Goal: Information Seeking & Learning: Find specific fact

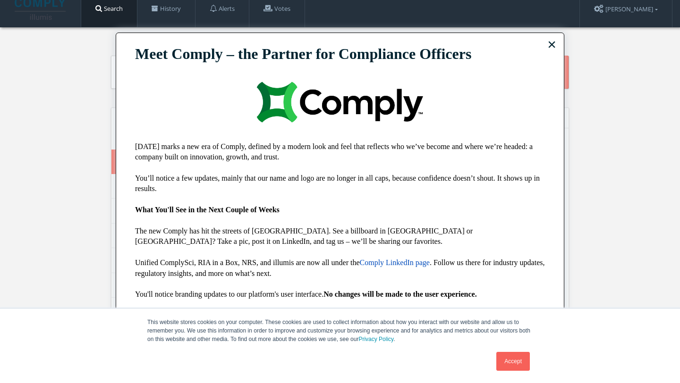
scroll to position [8, 0]
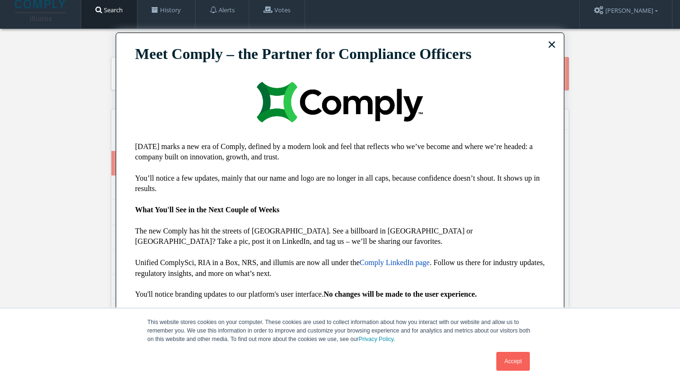
click at [510, 362] on link "Accept" at bounding box center [513, 361] width 34 height 19
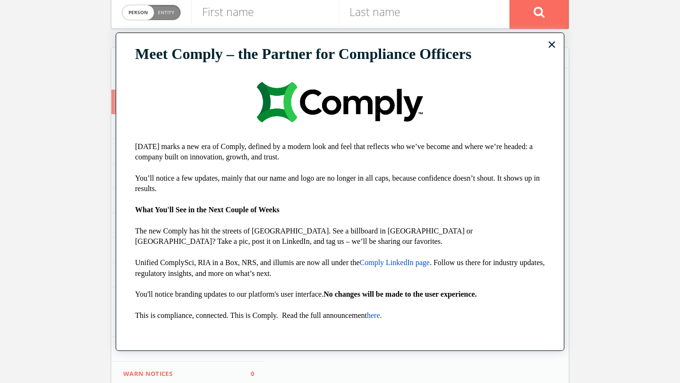
scroll to position [67, 0]
click at [546, 44] on div "× Meet Comply – the Partner for Compliance Officers [DATE] marks a new era of C…" at bounding box center [340, 192] width 448 height 319
click at [552, 45] on button "×" at bounding box center [551, 44] width 9 height 15
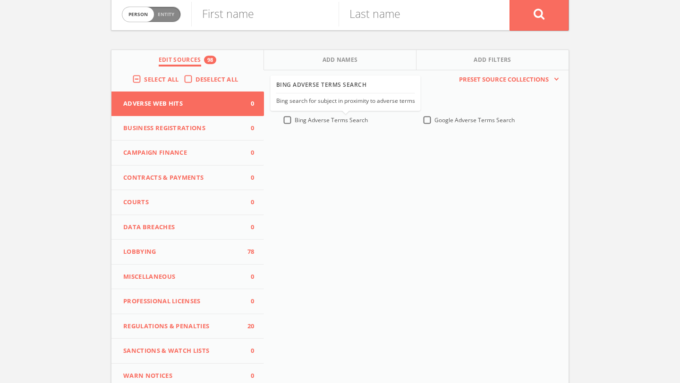
scroll to position [0, 0]
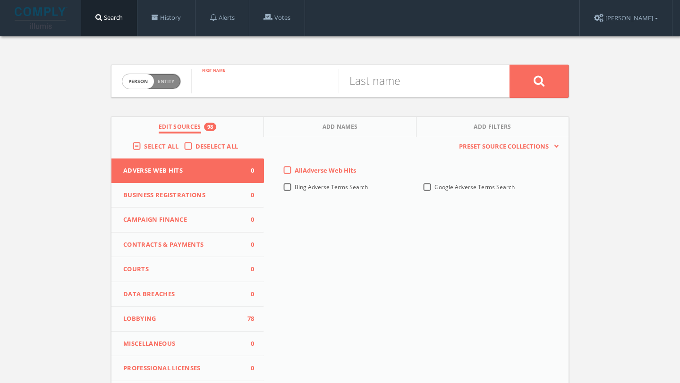
click at [264, 79] on input "text" at bounding box center [264, 81] width 147 height 25
type input "[PERSON_NAME]"
click at [363, 84] on input "text" at bounding box center [411, 81] width 147 height 25
type input "[PERSON_NAME]"
click at [509, 65] on button at bounding box center [538, 81] width 59 height 33
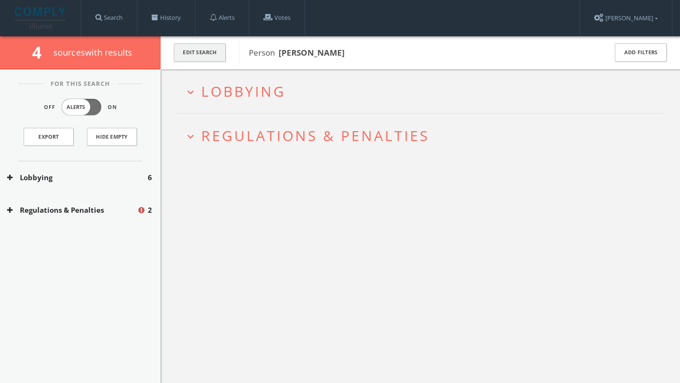
click at [182, 58] on button "Edit Search" at bounding box center [200, 52] width 52 height 18
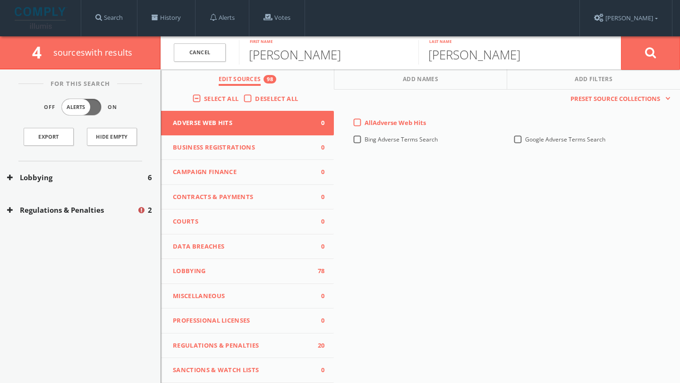
click at [204, 96] on label "Select All" at bounding box center [223, 98] width 39 height 9
click at [0, 0] on input "Select All" at bounding box center [0, 0] width 0 height 0
click at [204, 100] on label "Select All" at bounding box center [223, 98] width 39 height 9
click at [0, 0] on input "Select All" at bounding box center [0, 0] width 0 height 0
click at [661, 48] on button at bounding box center [650, 53] width 59 height 34
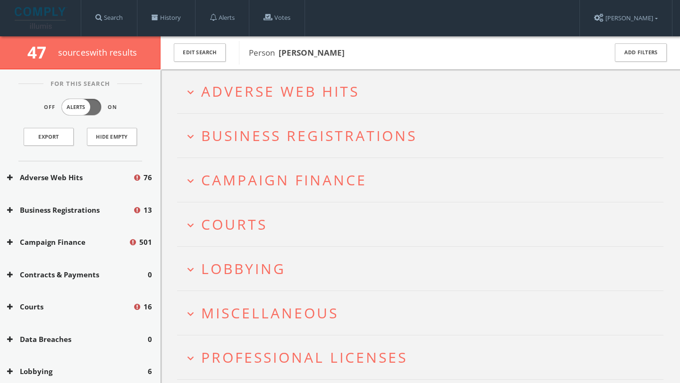
click at [189, 177] on icon "expand_more" at bounding box center [190, 181] width 13 height 13
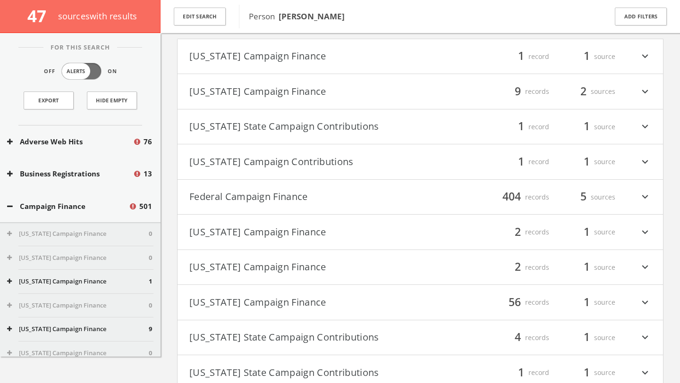
scroll to position [168, 0]
click at [644, 194] on icon "expand_more" at bounding box center [645, 197] width 12 height 16
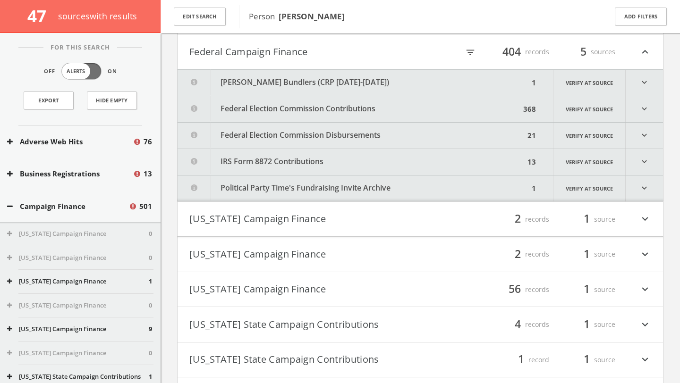
scroll to position [314, 0]
click at [651, 80] on icon "expand_more" at bounding box center [643, 82] width 37 height 26
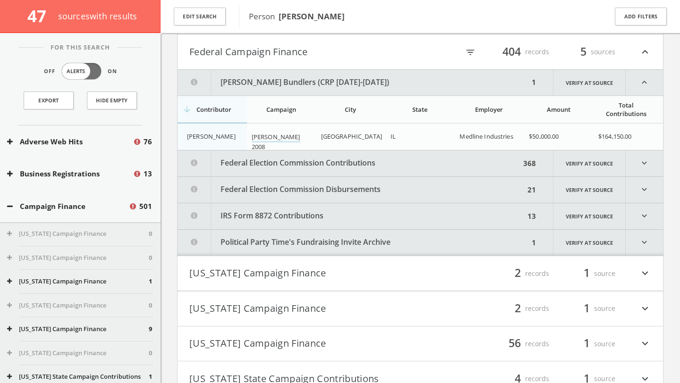
scroll to position [312, 0]
click at [647, 81] on icon "expand_less" at bounding box center [643, 83] width 37 height 25
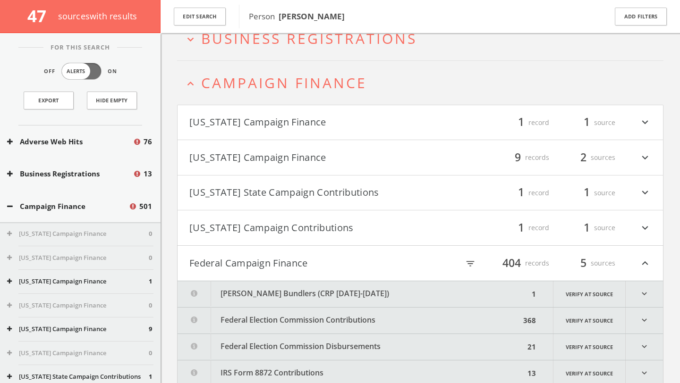
scroll to position [99, 0]
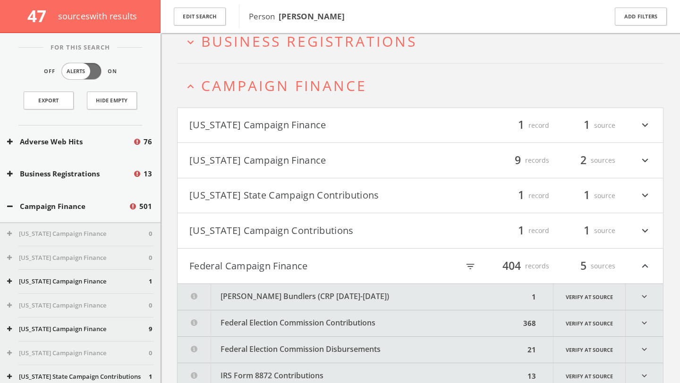
click at [650, 270] on icon "expand_less" at bounding box center [645, 266] width 12 height 16
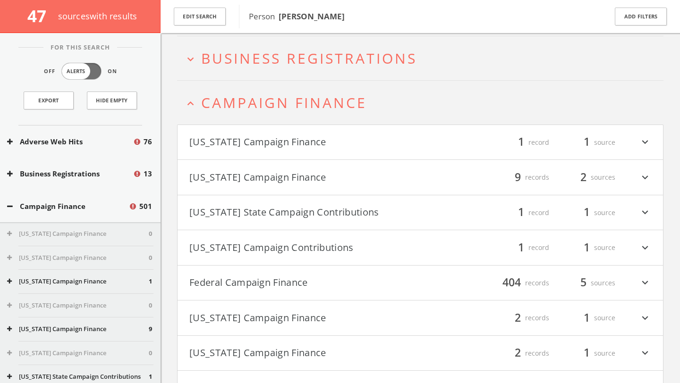
scroll to position [75, 0]
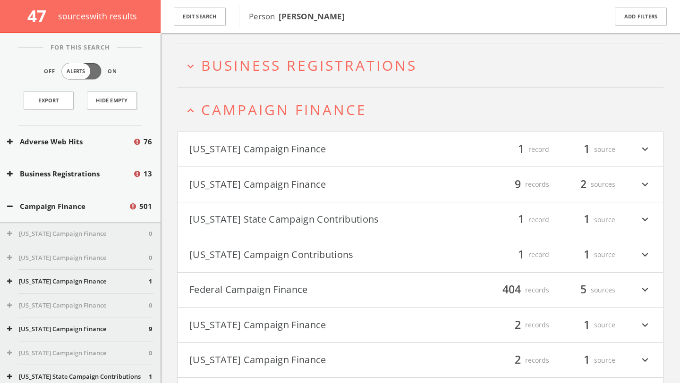
click at [648, 181] on icon "expand_more" at bounding box center [645, 185] width 12 height 16
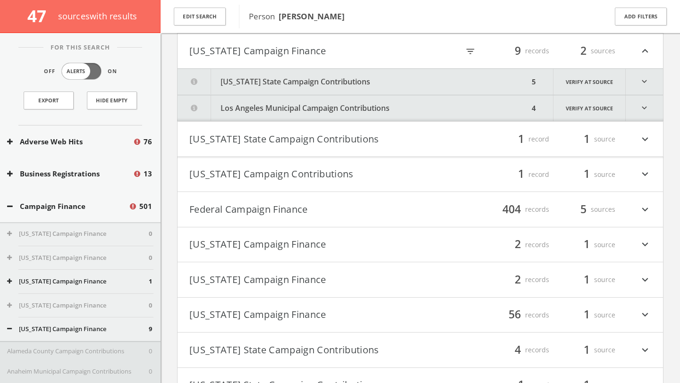
click at [653, 84] on icon "expand_more" at bounding box center [643, 82] width 37 height 26
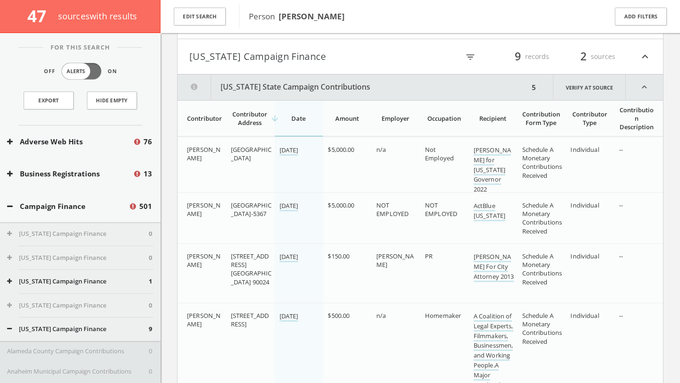
scroll to position [198, 0]
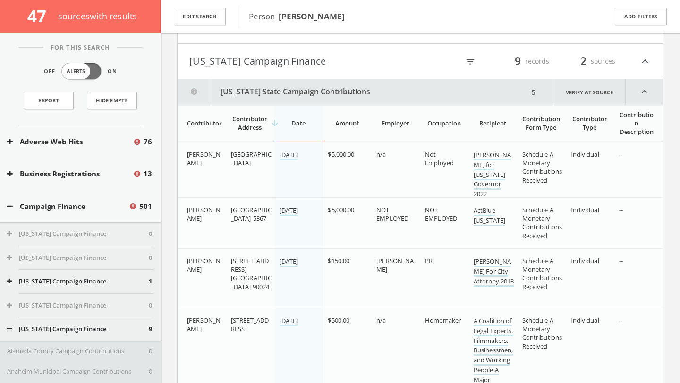
click at [643, 92] on icon "expand_less" at bounding box center [643, 91] width 37 height 25
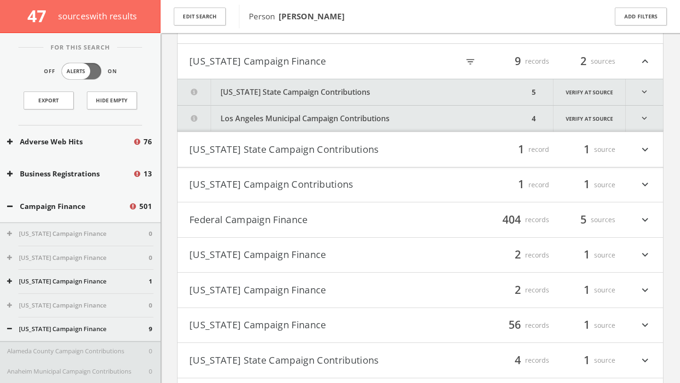
click at [647, 59] on icon "expand_less" at bounding box center [645, 61] width 12 height 16
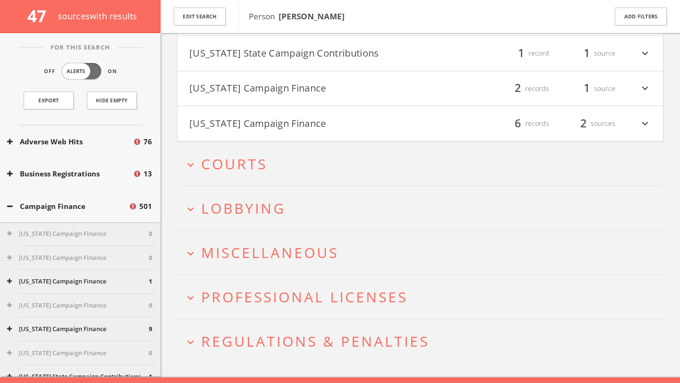
scroll to position [629, 0]
click at [235, 168] on span "Courts" at bounding box center [234, 163] width 66 height 19
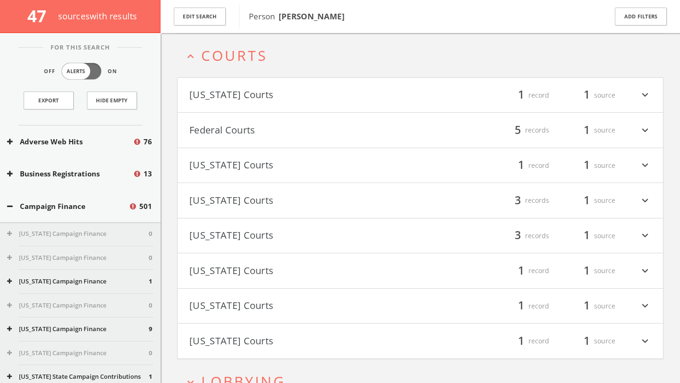
click at [239, 167] on button "[US_STATE] Courts" at bounding box center [304, 166] width 231 height 16
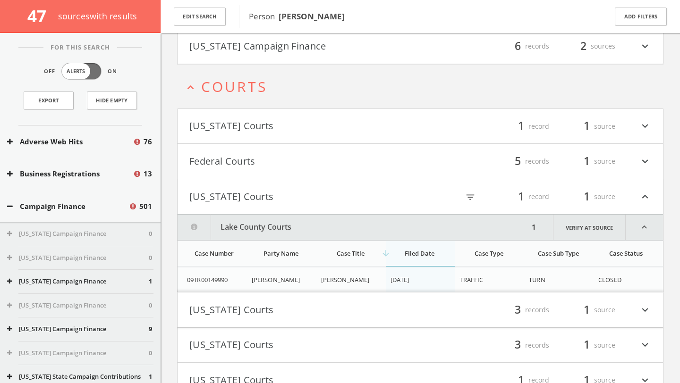
scroll to position [707, 0]
click at [647, 122] on icon "expand_more" at bounding box center [645, 125] width 12 height 16
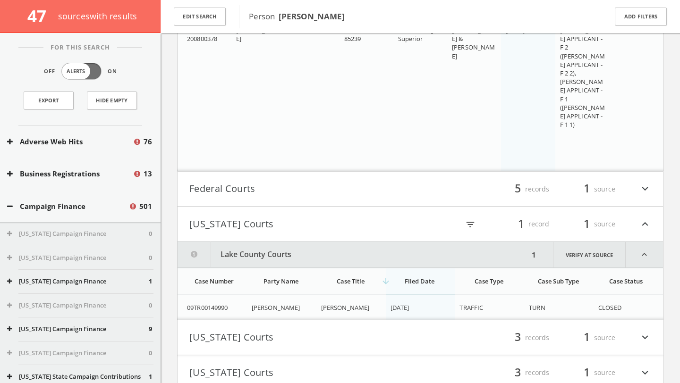
scroll to position [893, 0]
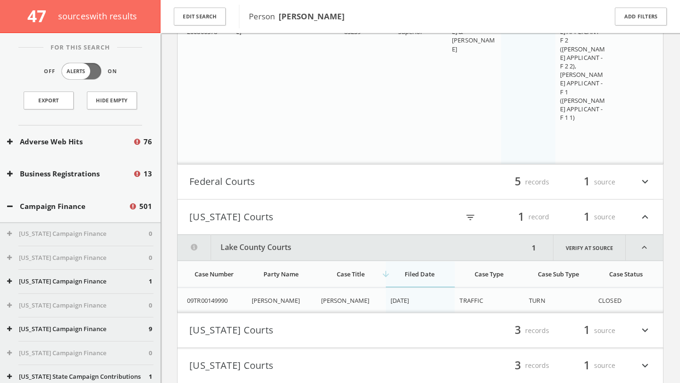
click at [635, 185] on div "filter_list 5 records 1 source expand_more" at bounding box center [535, 182] width 231 height 16
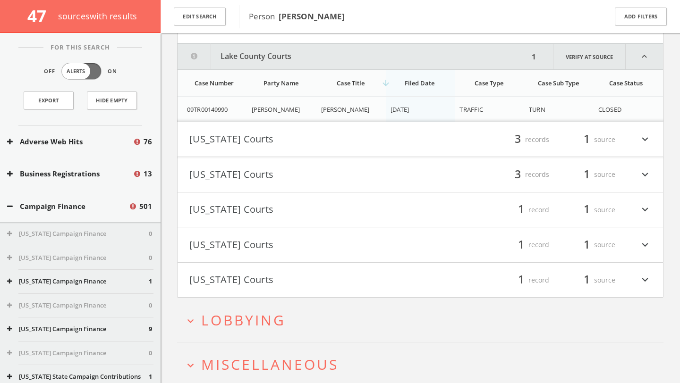
scroll to position [1314, 0]
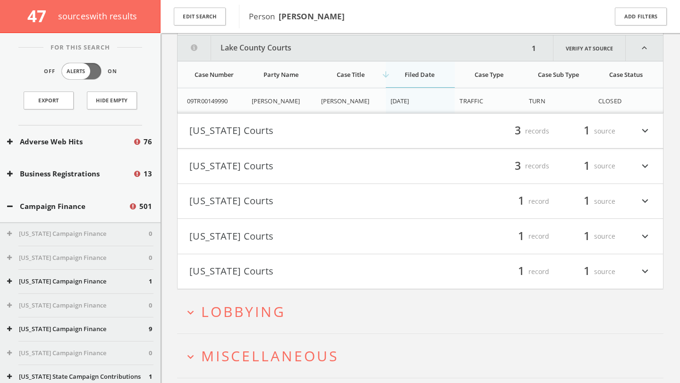
click at [647, 130] on icon "expand_more" at bounding box center [645, 131] width 12 height 16
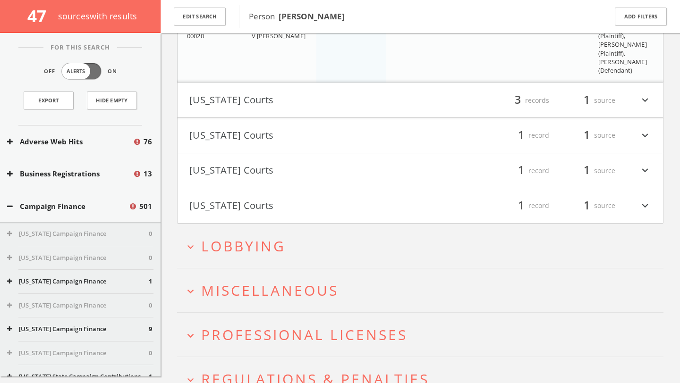
scroll to position [1645, 0]
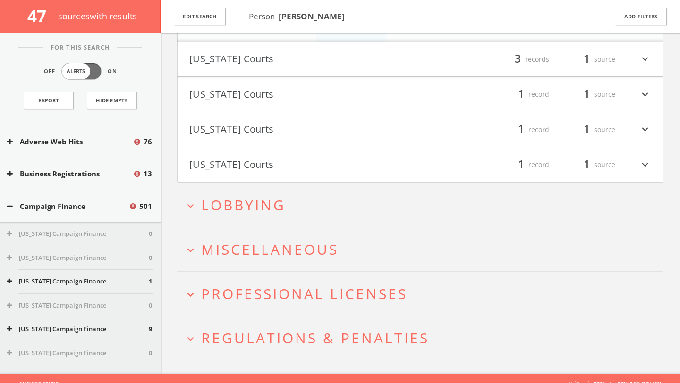
click at [270, 205] on span "Lobbying" at bounding box center [243, 204] width 84 height 19
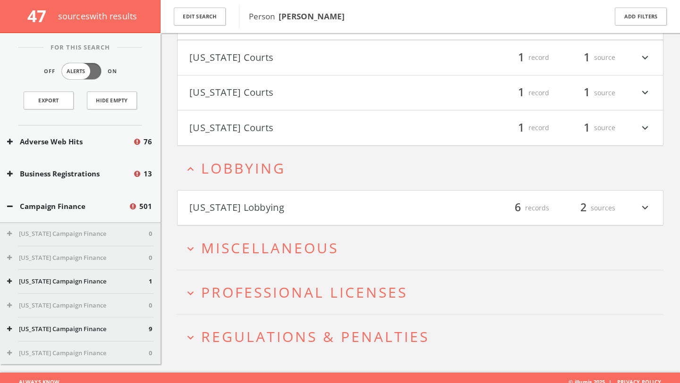
scroll to position [1690, 0]
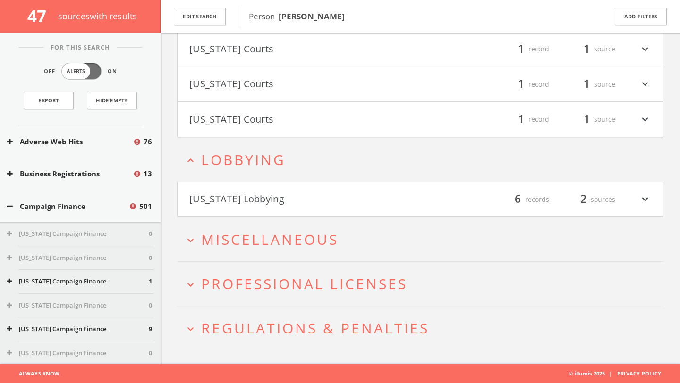
click at [278, 207] on h4 "[US_STATE] Lobbying filter_list 6 records 2 sources expand_more" at bounding box center [419, 199] width 485 height 35
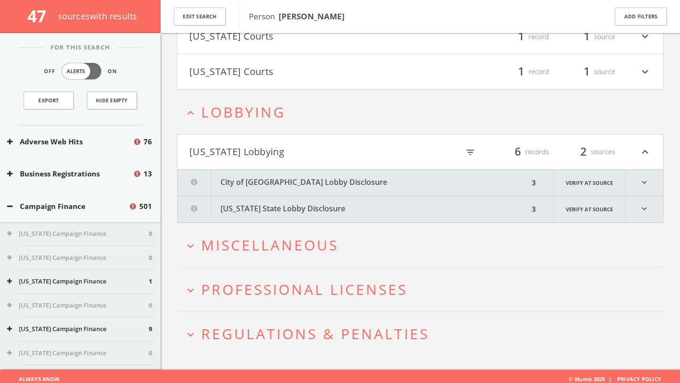
scroll to position [1743, 0]
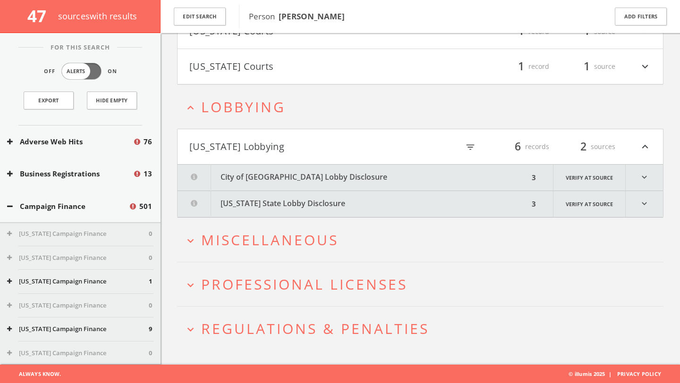
click at [294, 187] on button "City of [GEOGRAPHIC_DATA] Lobby Disclosure" at bounding box center [352, 178] width 351 height 26
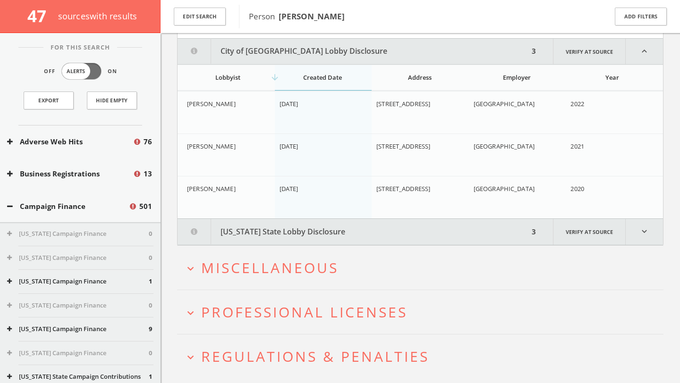
scroll to position [1874, 0]
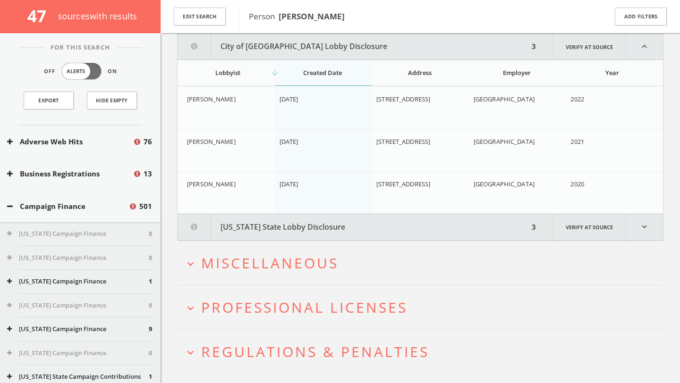
click at [295, 227] on button "[US_STATE] State Lobby Disclosure" at bounding box center [352, 227] width 351 height 26
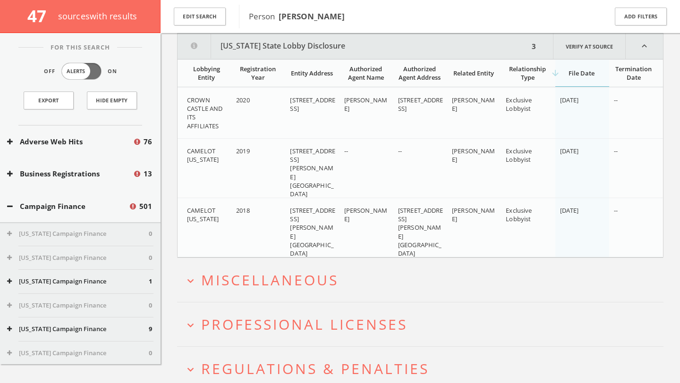
scroll to position [2095, 0]
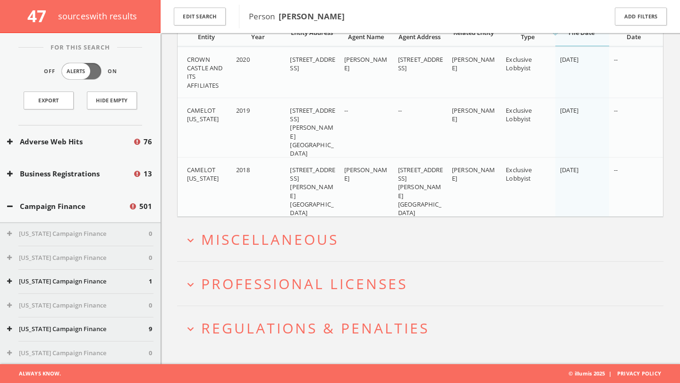
click at [286, 252] on h2 "expand_more Miscellaneous" at bounding box center [420, 240] width 486 height 44
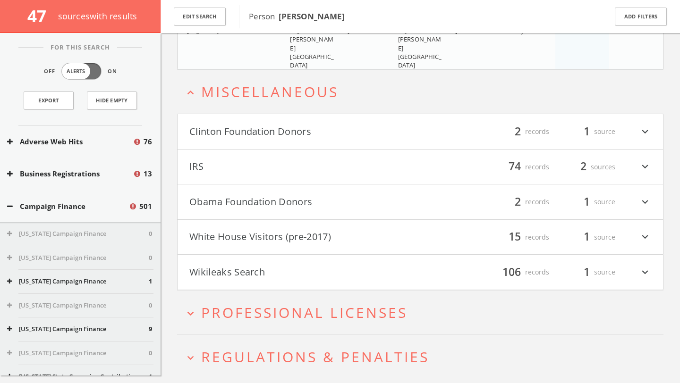
scroll to position [2271, 0]
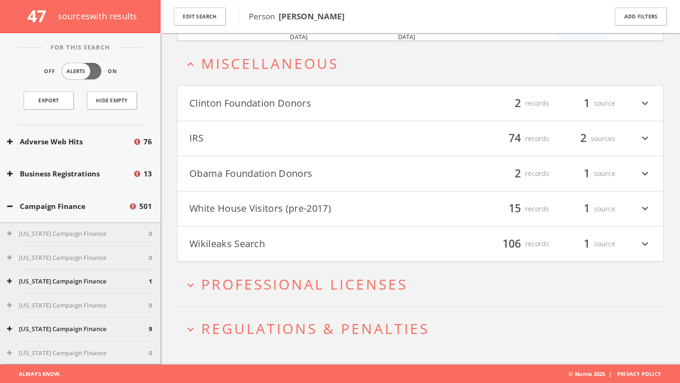
click at [572, 143] on div "2 sources" at bounding box center [586, 139] width 57 height 16
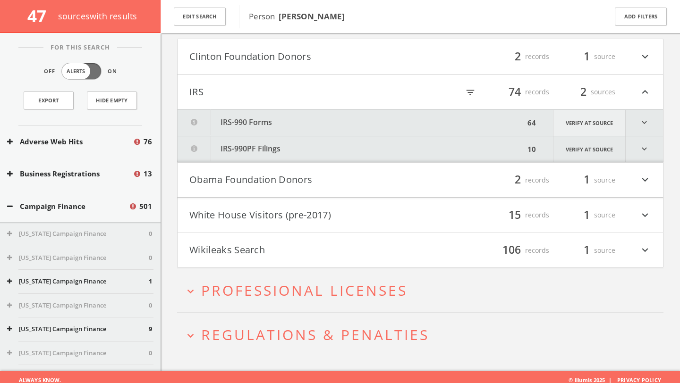
scroll to position [2325, 0]
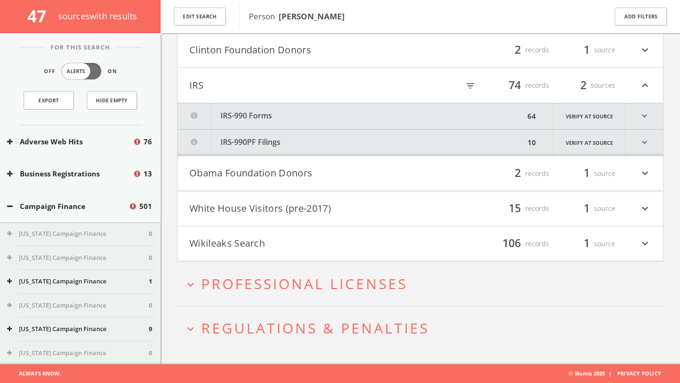
click at [647, 117] on icon "expand_more" at bounding box center [643, 116] width 37 height 26
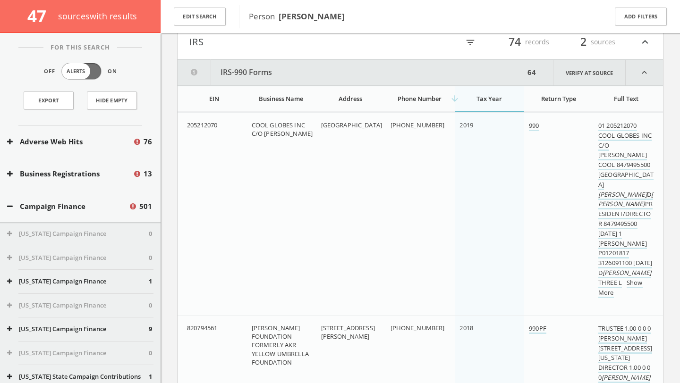
click at [649, 75] on icon "expand_less" at bounding box center [643, 72] width 37 height 25
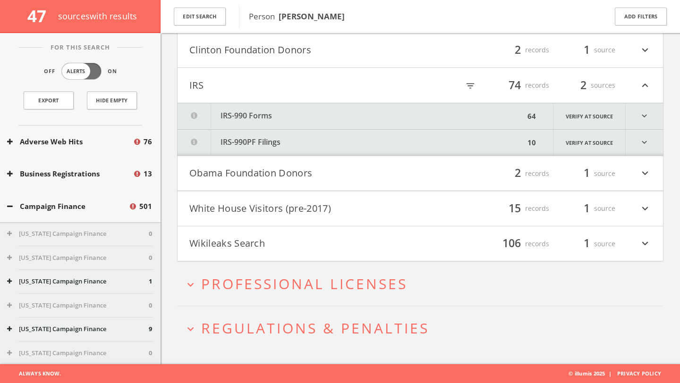
click at [645, 168] on icon "expand_more" at bounding box center [645, 174] width 12 height 16
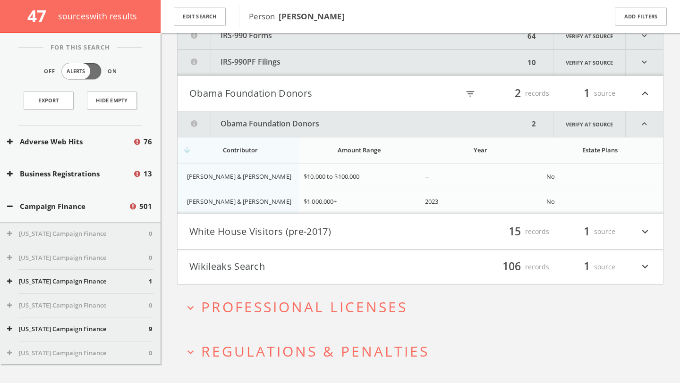
scroll to position [2428, 0]
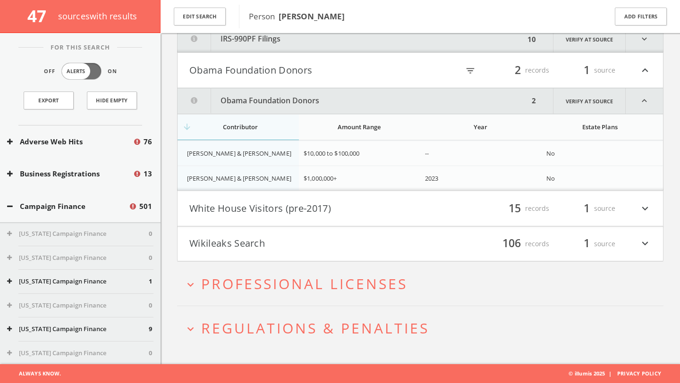
click at [647, 74] on icon "expand_less" at bounding box center [645, 70] width 12 height 16
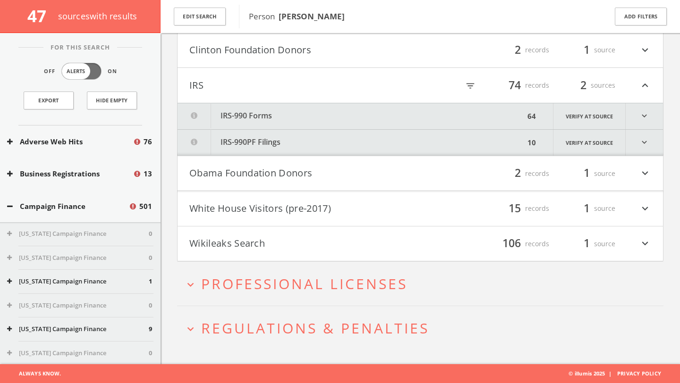
scroll to position [2325, 0]
click at [641, 203] on icon "expand_more" at bounding box center [645, 209] width 12 height 16
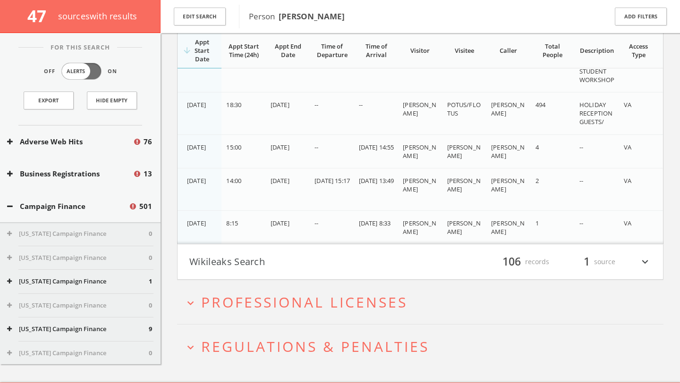
scroll to position [3012, 0]
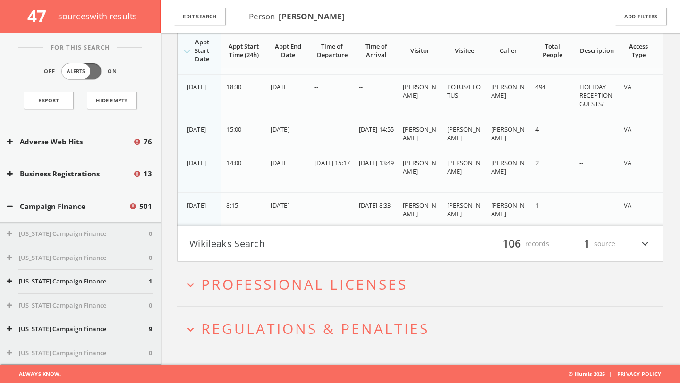
click at [631, 236] on div "filter_list 106 records 1 source expand_more" at bounding box center [535, 244] width 231 height 16
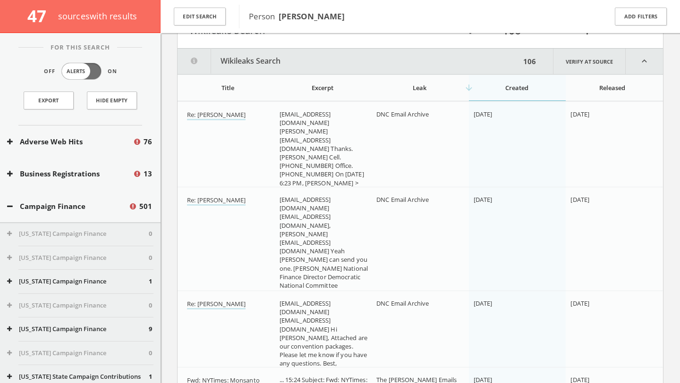
scroll to position [3241, 0]
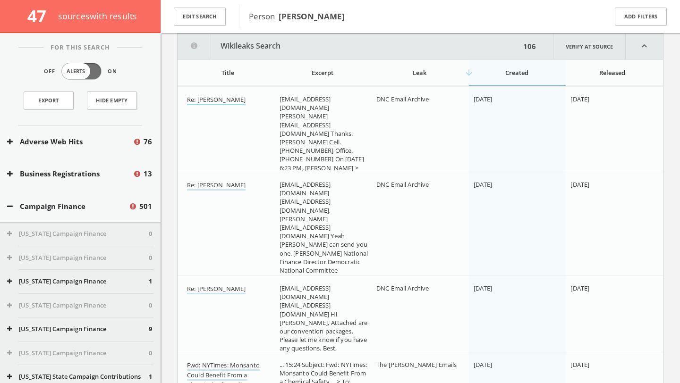
click at [231, 96] on link "Re: [PERSON_NAME]" at bounding box center [216, 100] width 59 height 10
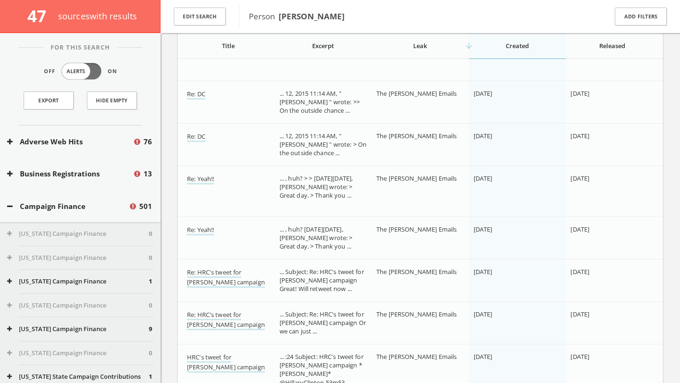
scroll to position [3641, 0]
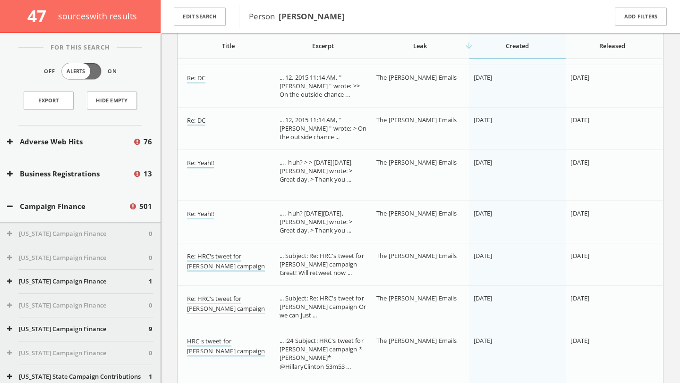
click at [207, 167] on link "Re: Yeah!!" at bounding box center [200, 164] width 27 height 10
click at [200, 77] on link "Re: DC" at bounding box center [196, 79] width 18 height 10
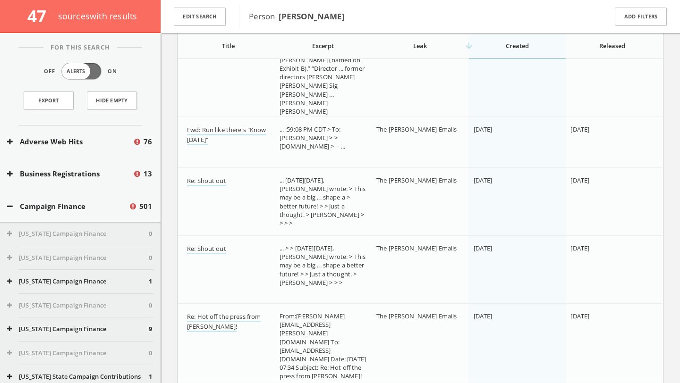
scroll to position [4026, 0]
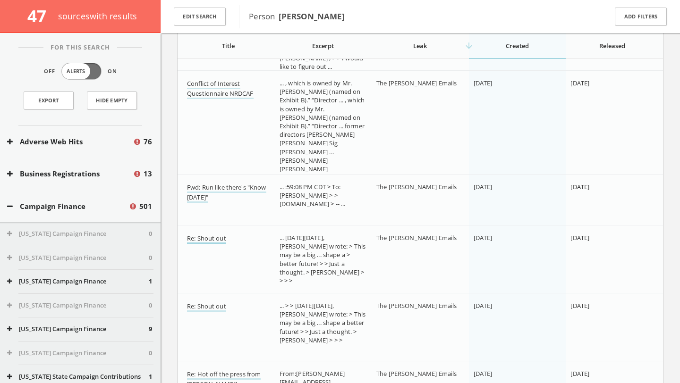
click at [219, 235] on link "Re: Shout out" at bounding box center [206, 239] width 39 height 10
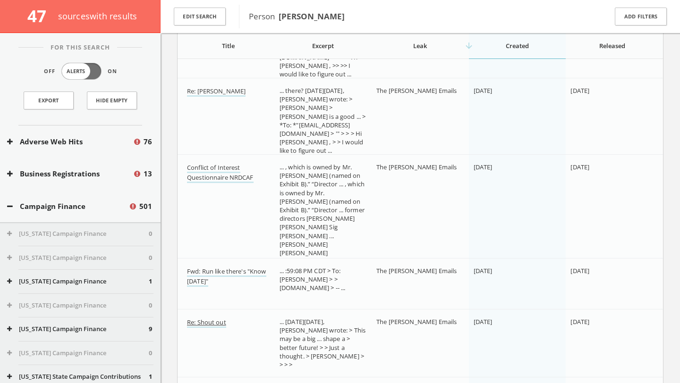
scroll to position [3940, 0]
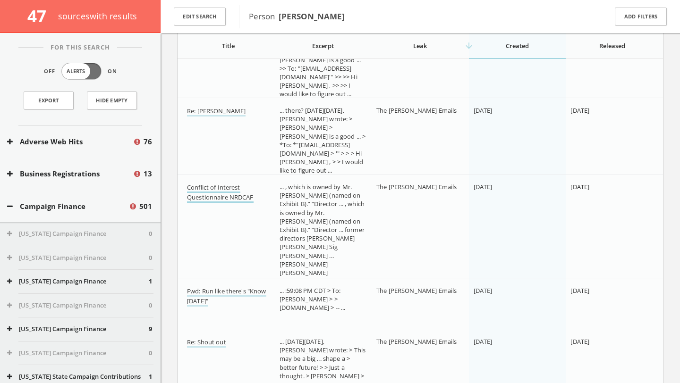
click at [236, 198] on link "Conflict of Interest Questionnaire NRDCAF" at bounding box center [220, 193] width 67 height 20
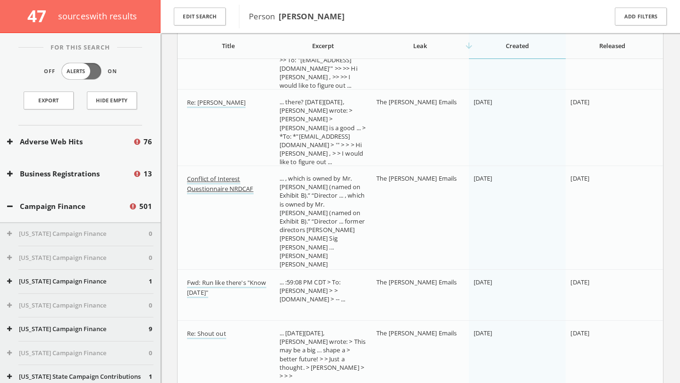
scroll to position [3949, 0]
click at [231, 103] on link "Re: [PERSON_NAME]" at bounding box center [216, 103] width 59 height 10
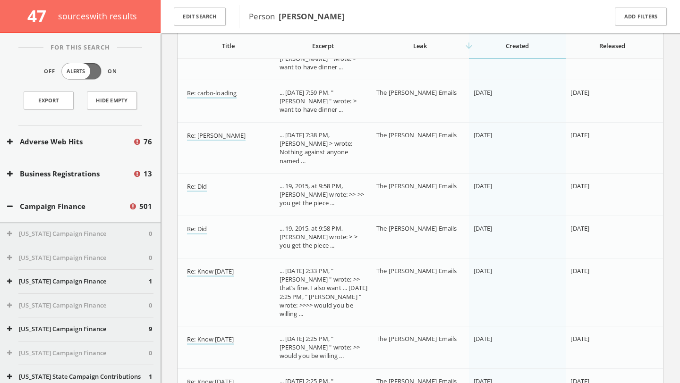
scroll to position [4781, 0]
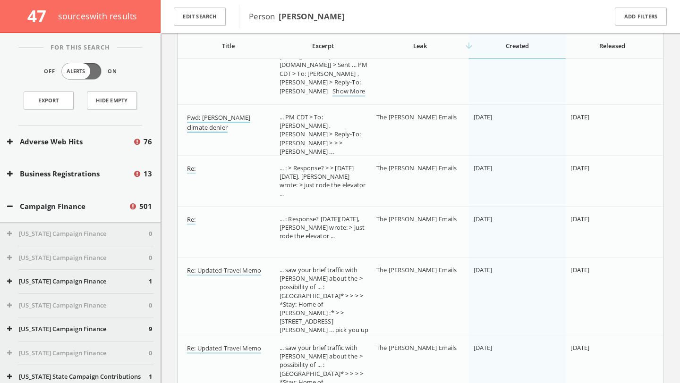
click at [225, 119] on link "Fwd: [PERSON_NAME] climate denier" at bounding box center [218, 123] width 63 height 20
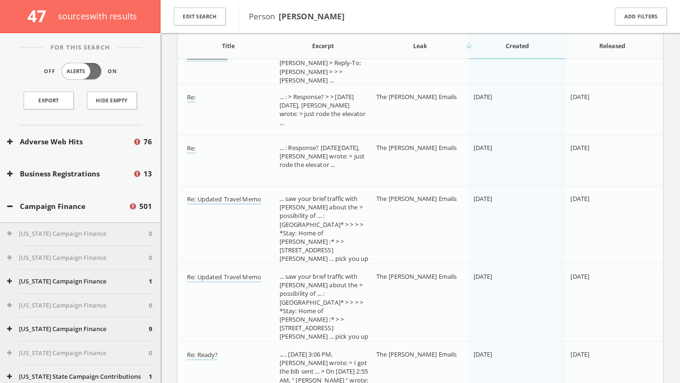
scroll to position [4863, 0]
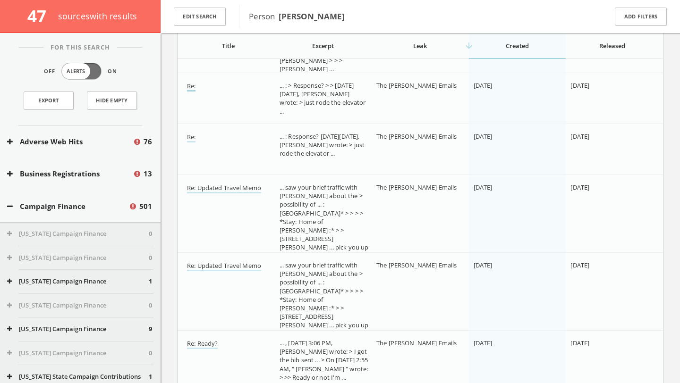
click at [192, 87] on link "Re:" at bounding box center [191, 87] width 8 height 10
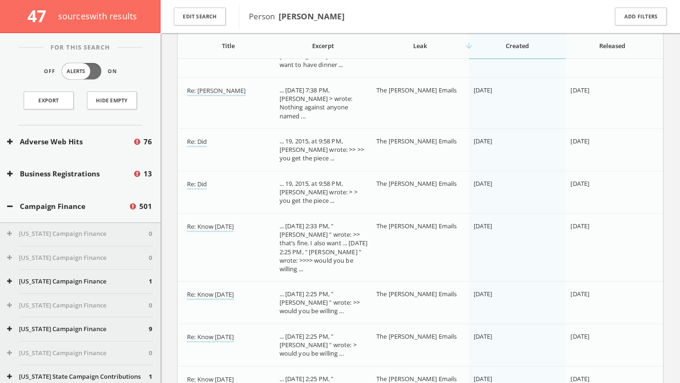
scroll to position [5262, 0]
click at [205, 90] on link "Re: [PERSON_NAME]" at bounding box center [216, 90] width 59 height 10
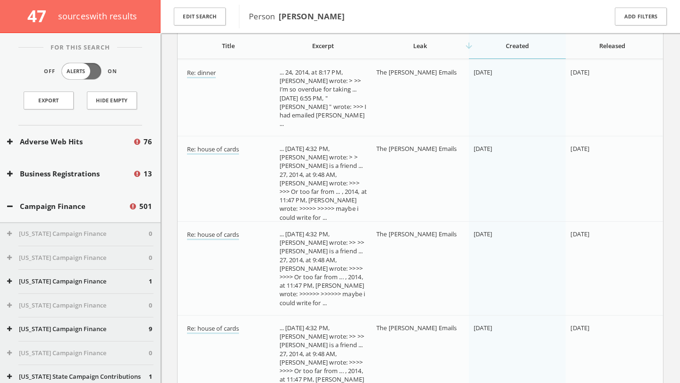
scroll to position [6961, 0]
